Goal: Information Seeking & Learning: Compare options

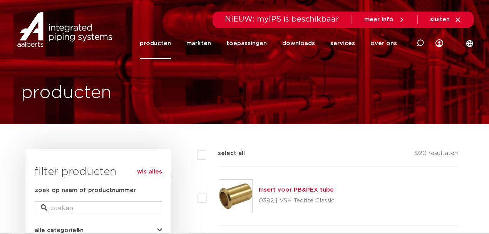
click at [165, 41] on link "producten" at bounding box center [155, 43] width 31 height 31
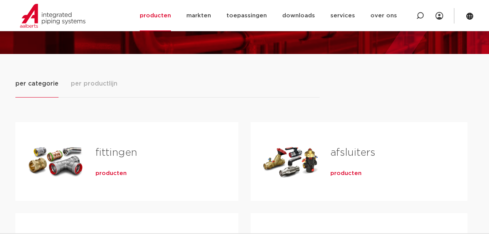
scroll to position [77, 0]
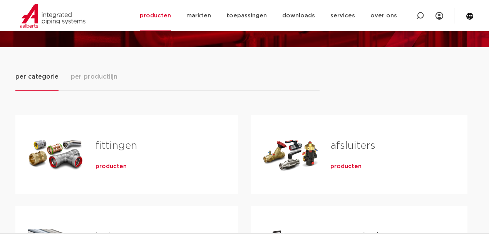
click at [108, 148] on link "fittingen" at bounding box center [116, 145] width 42 height 10
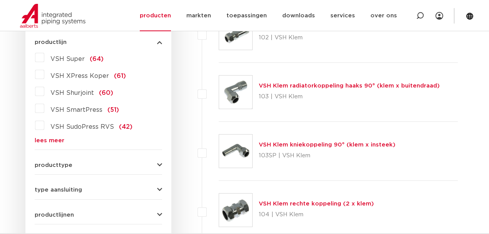
scroll to position [231, 0]
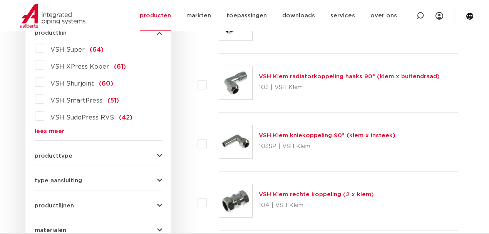
click at [52, 153] on span "producttype" at bounding box center [54, 156] width 38 height 6
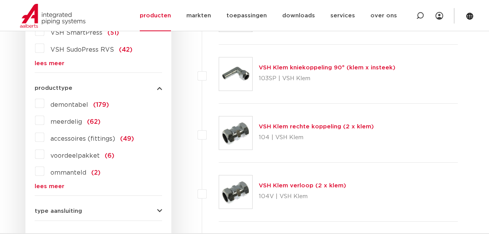
scroll to position [308, 0]
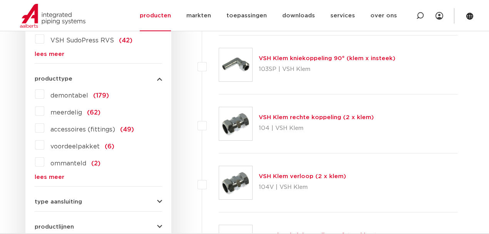
click at [47, 178] on link "lees meer" at bounding box center [98, 177] width 127 height 6
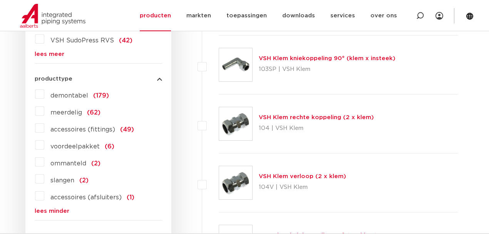
click at [44, 92] on label "demontabel (179)" at bounding box center [76, 94] width 65 height 12
click at [0, 0] on input "demontabel (179)" at bounding box center [0, 0] width 0 height 0
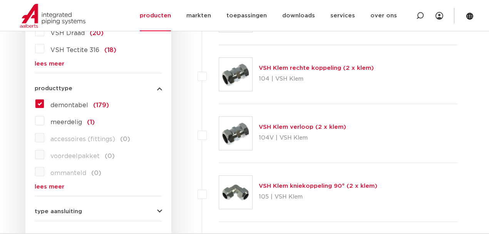
scroll to position [231, 0]
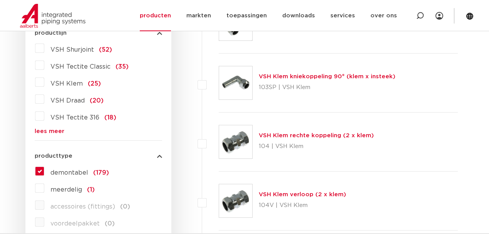
click at [75, 117] on span "VSH Tectite 316" at bounding box center [74, 117] width 49 height 6
click at [0, 0] on input "VSH Tectite 316 (18)" at bounding box center [0, 0] width 0 height 0
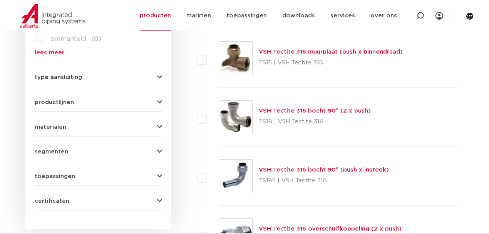
scroll to position [436, 0]
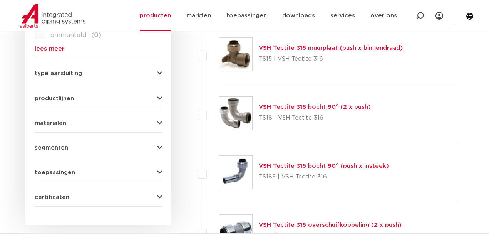
click at [47, 98] on span "productlijnen" at bounding box center [54, 98] width 39 height 6
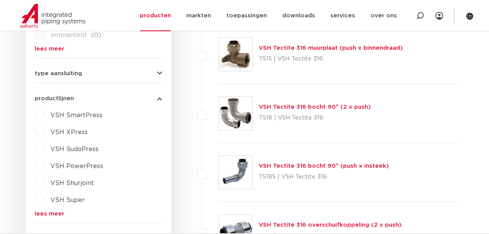
click at [67, 98] on span "productlijnen" at bounding box center [54, 98] width 39 height 6
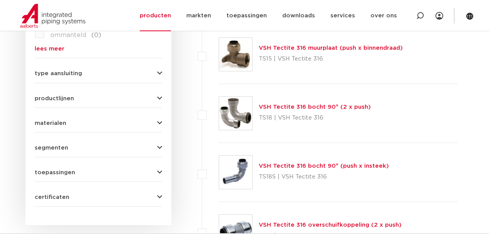
click at [49, 120] on span "materialen" at bounding box center [51, 123] width 32 height 6
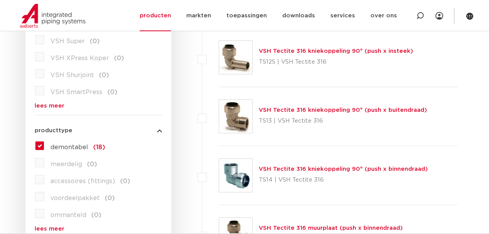
scroll to position [231, 0]
